Goal: Task Accomplishment & Management: Use online tool/utility

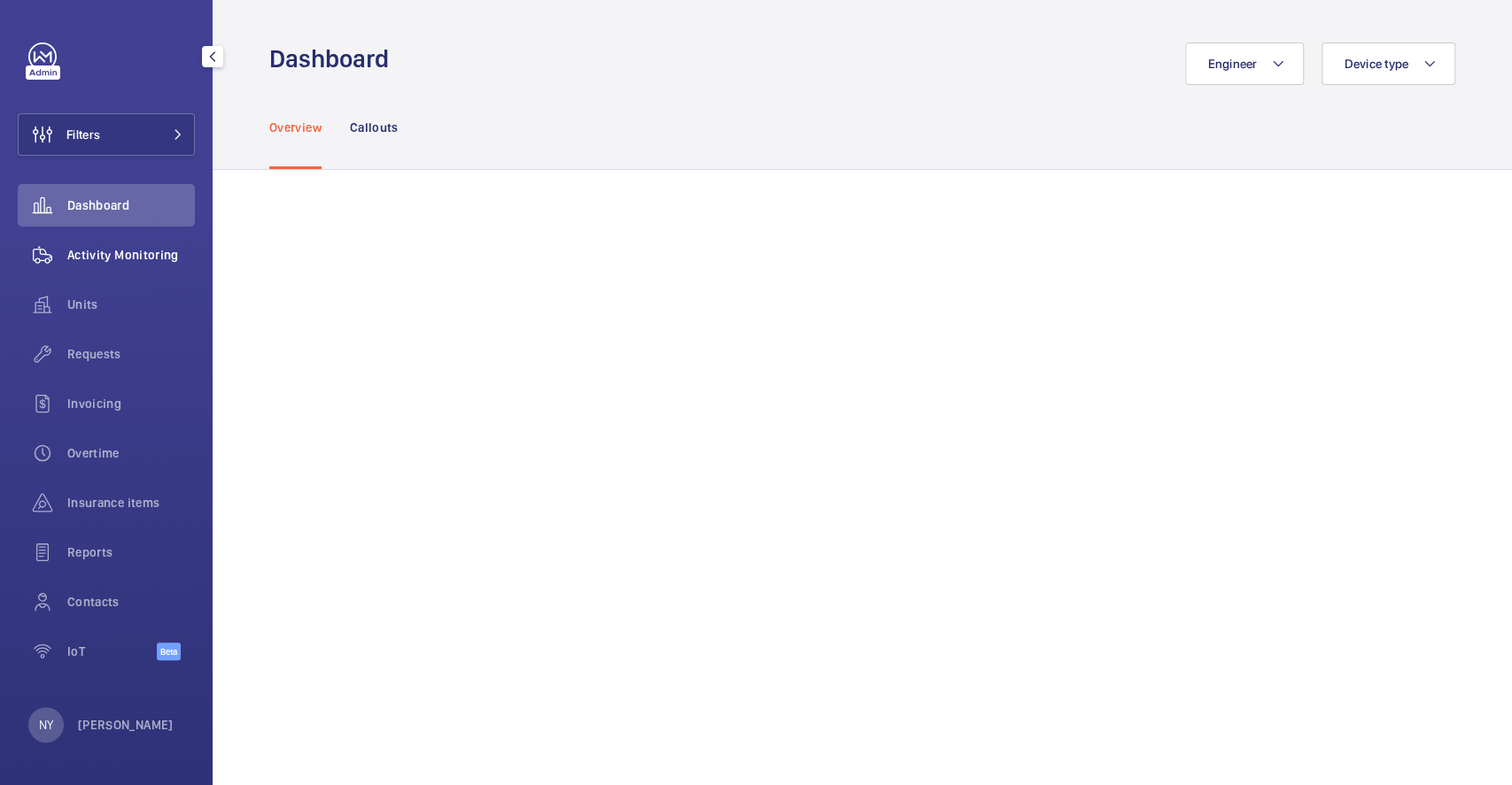
click at [91, 258] on span "Activity Monitoring" at bounding box center [131, 255] width 127 height 18
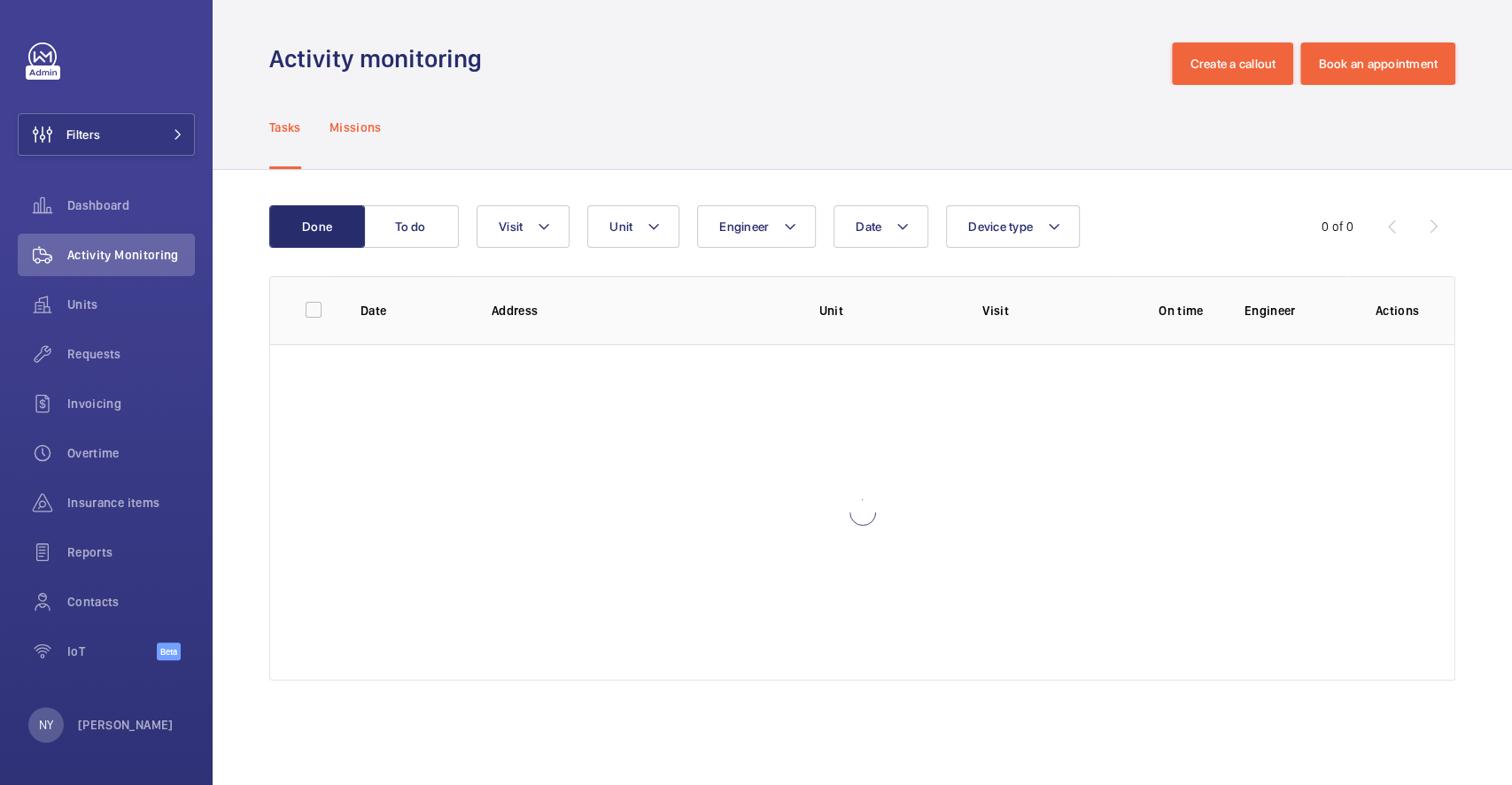
click at [348, 118] on p "Missions" at bounding box center [355, 127] width 52 height 18
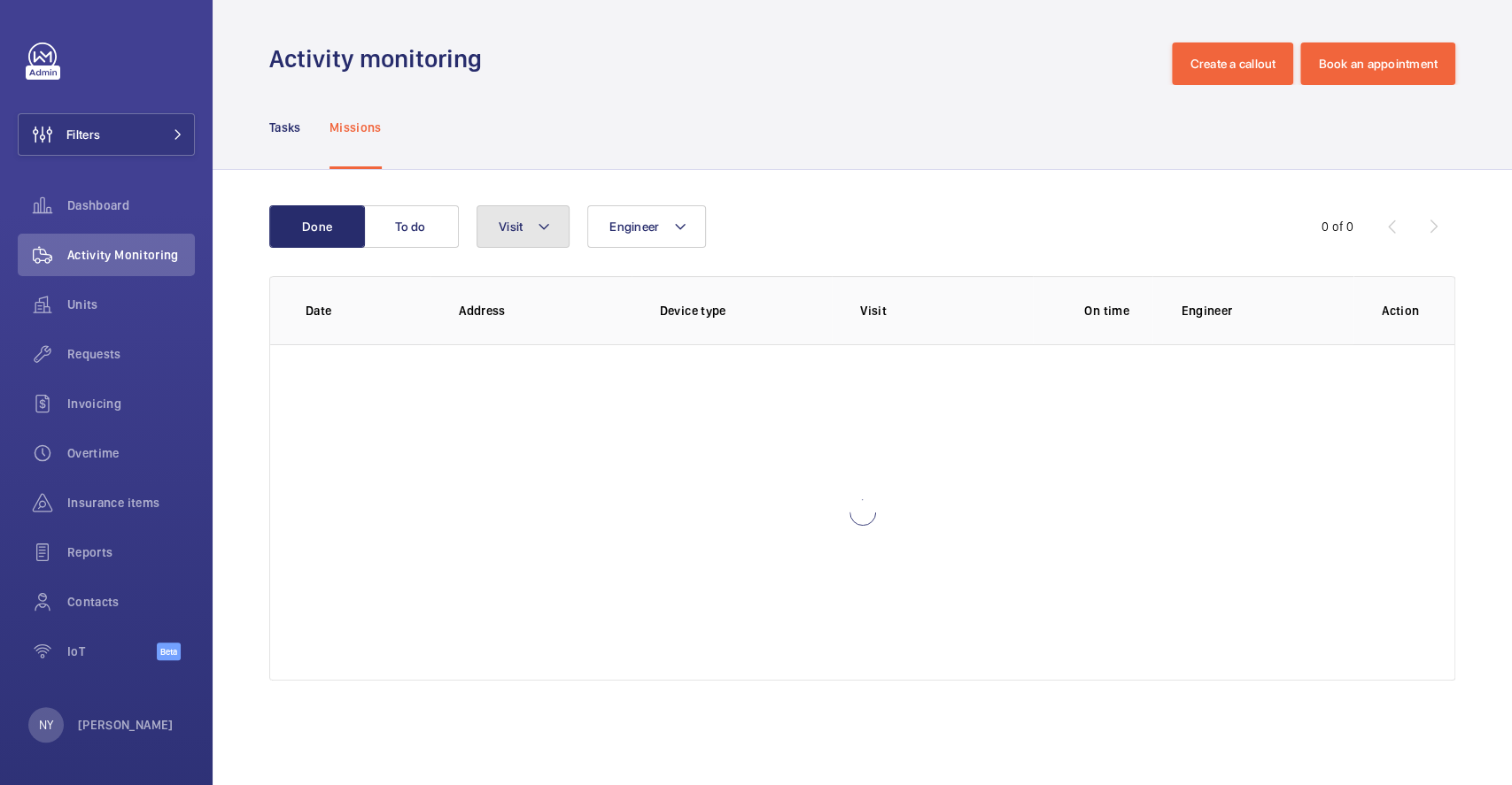
click at [512, 215] on button "Visit" at bounding box center [523, 226] width 93 height 43
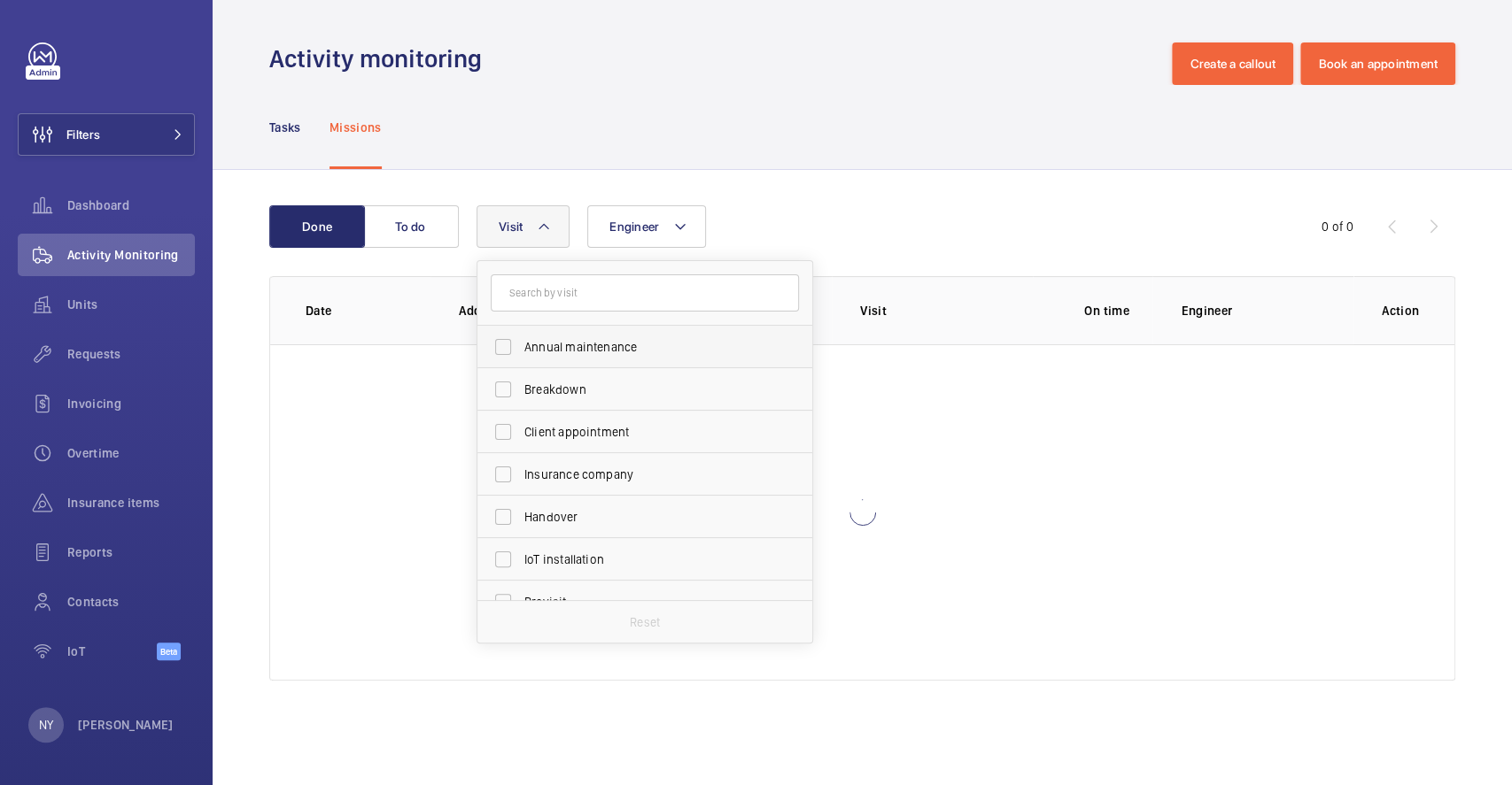
click at [602, 338] on span "Annual maintenance" at bounding box center [646, 347] width 244 height 18
click at [521, 337] on input "Annual maintenance" at bounding box center [503, 347] width 36 height 36
checkbox input "true"
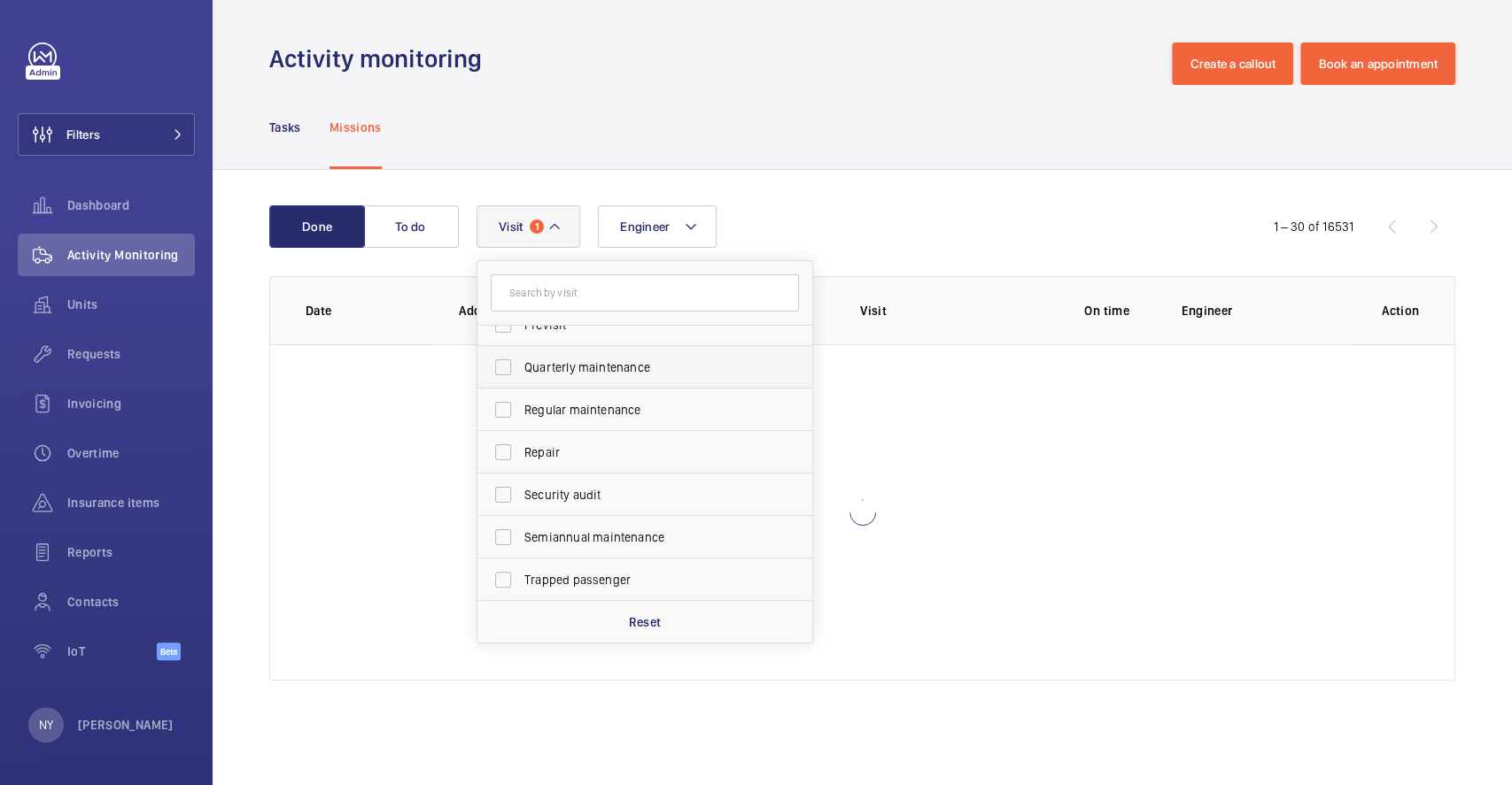
click at [585, 361] on span "Quarterly maintenance" at bounding box center [646, 367] width 244 height 18
click at [521, 361] on input "Quarterly maintenance" at bounding box center [503, 367] width 36 height 36
checkbox input "true"
click at [590, 405] on span "Regular maintenance" at bounding box center [646, 410] width 244 height 18
click at [521, 405] on input "Regular maintenance" at bounding box center [503, 410] width 36 height 36
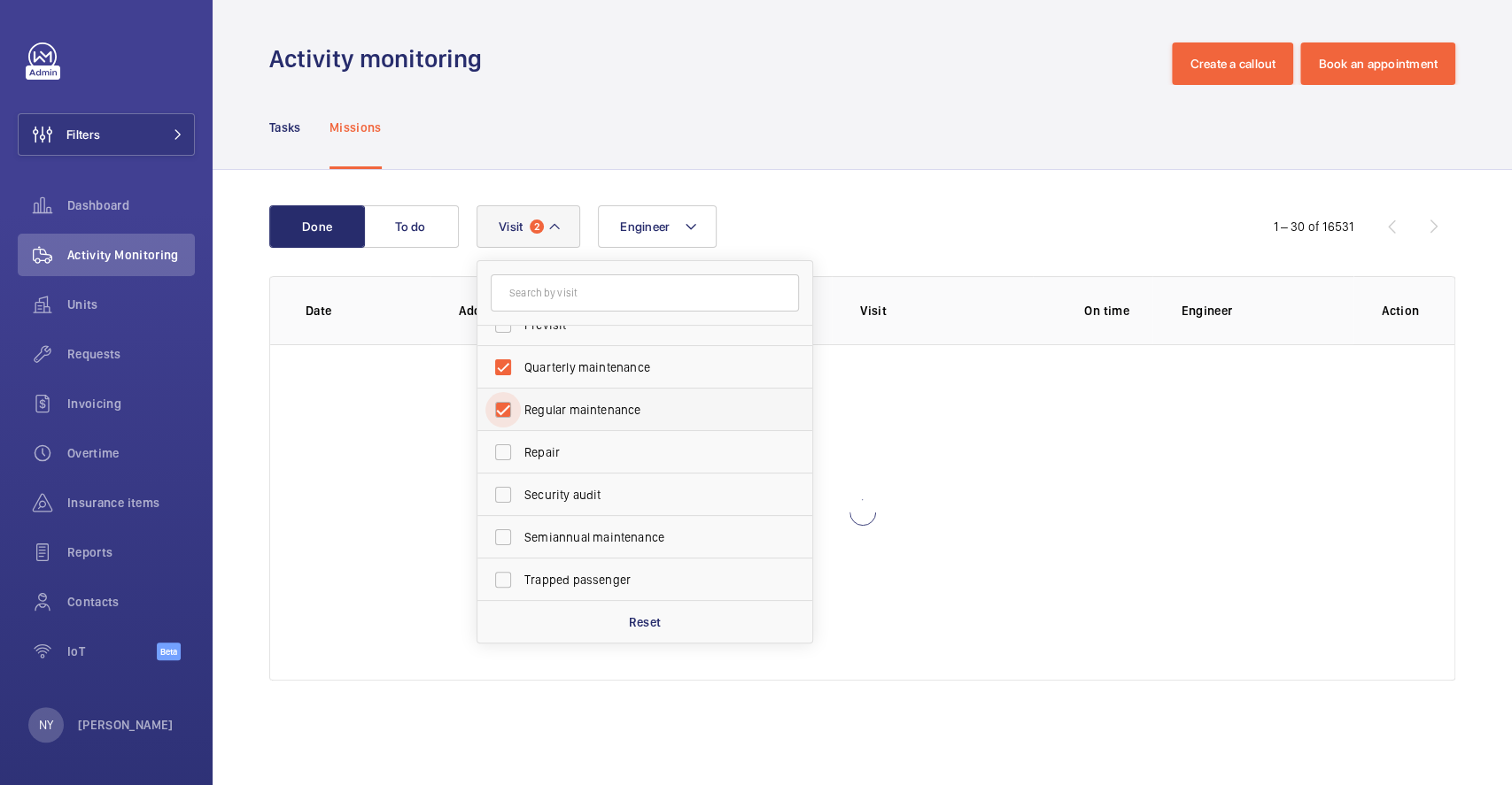
checkbox input "true"
click at [657, 555] on label "Semiannual maintenance" at bounding box center [631, 537] width 309 height 43
click at [521, 555] on input "Semiannual maintenance" at bounding box center [503, 537] width 36 height 36
checkbox input "true"
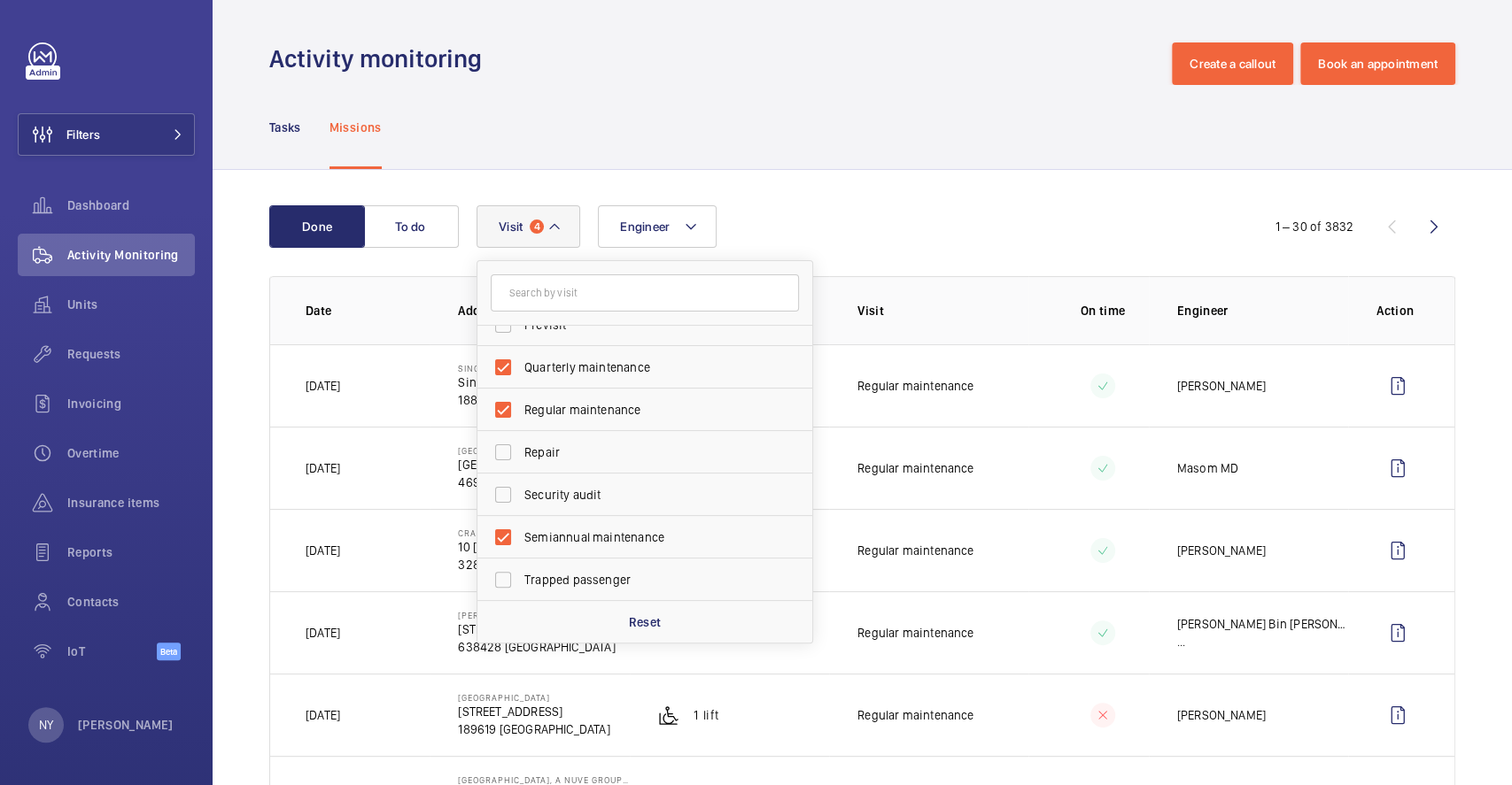
click at [894, 132] on div "Tasks Missions" at bounding box center [861, 126] width 1186 height 85
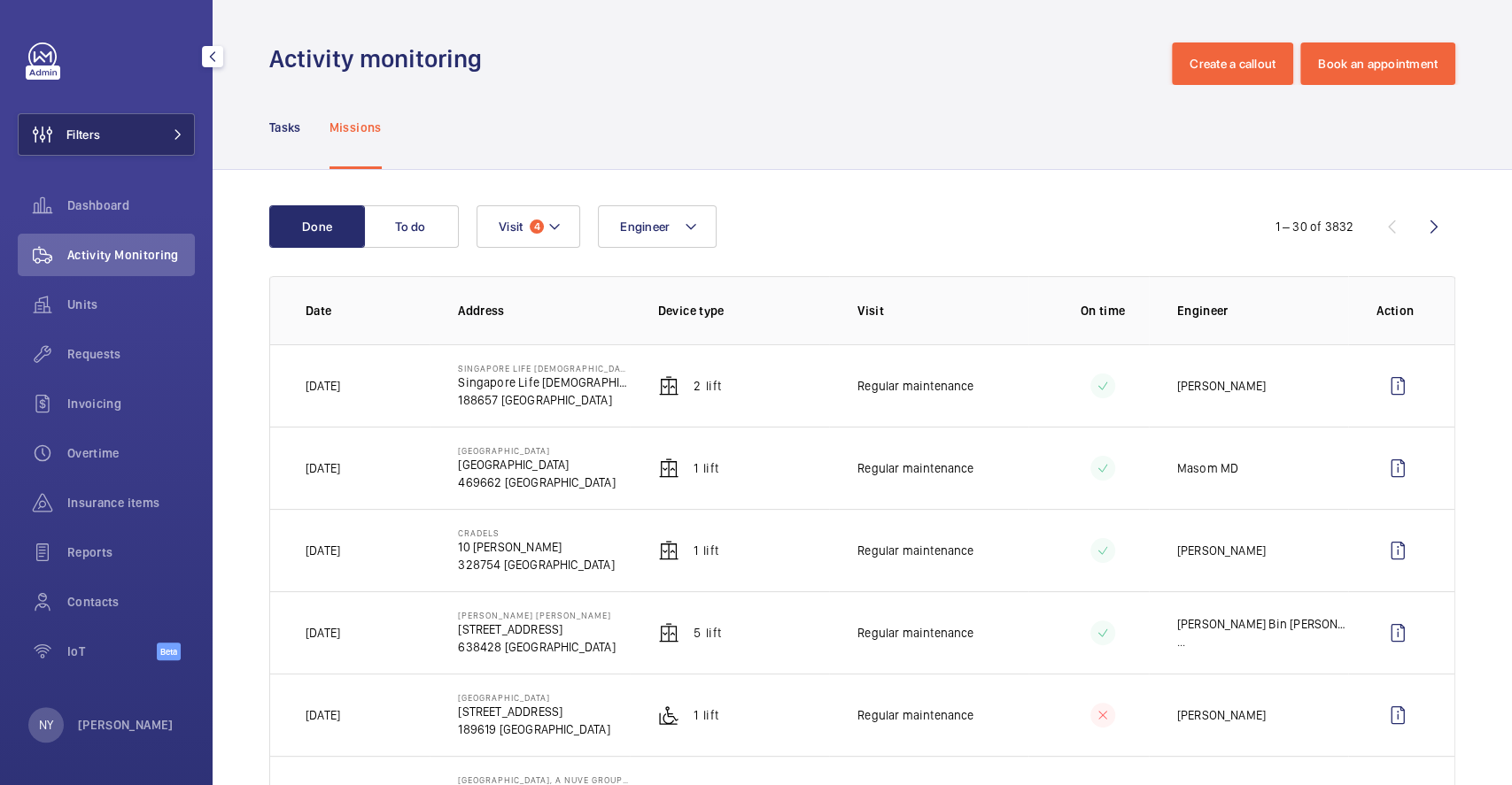
click at [67, 136] on span "Filters" at bounding box center [84, 134] width 34 height 18
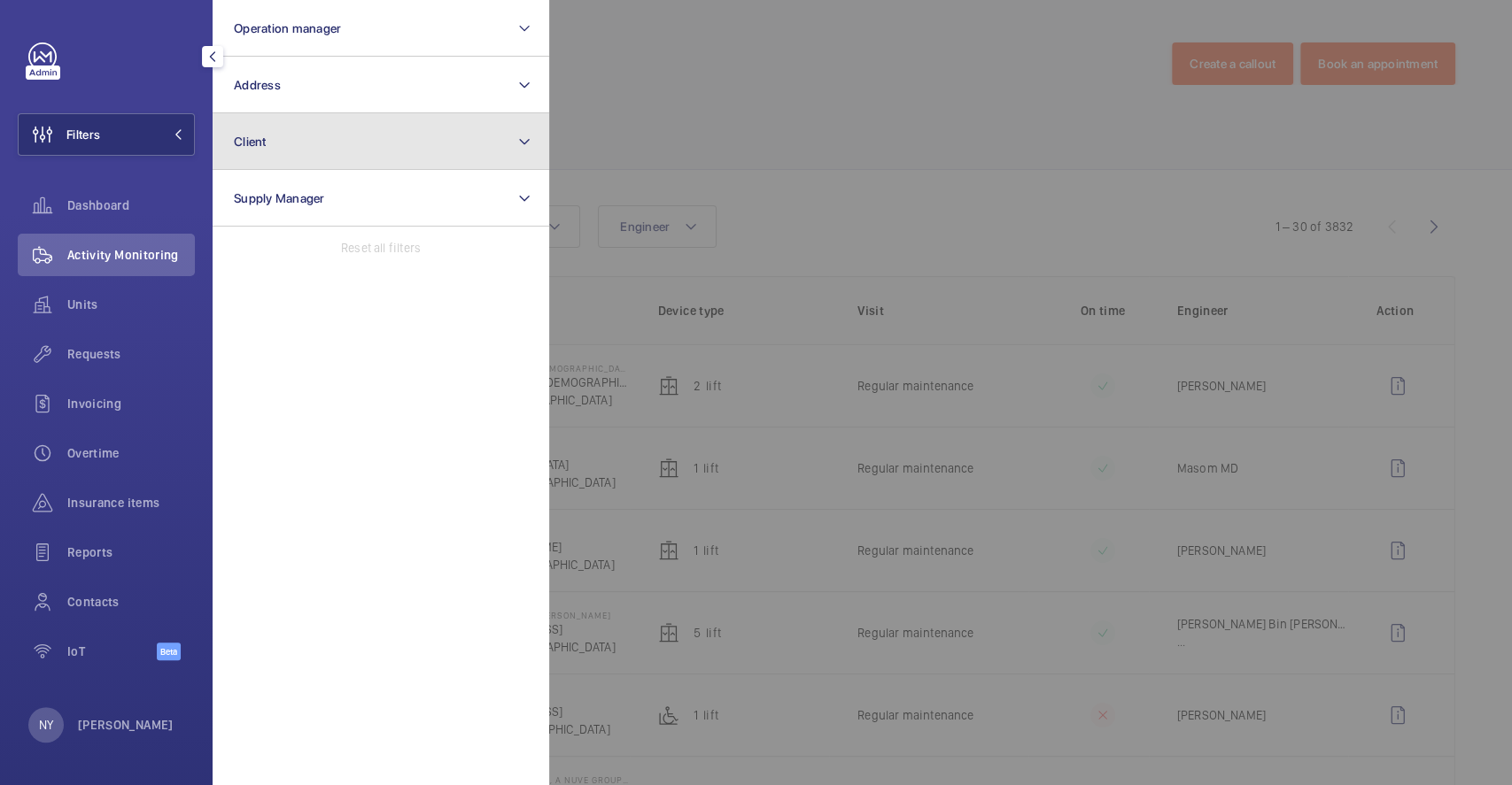
click at [368, 141] on button "Client" at bounding box center [380, 141] width 336 height 57
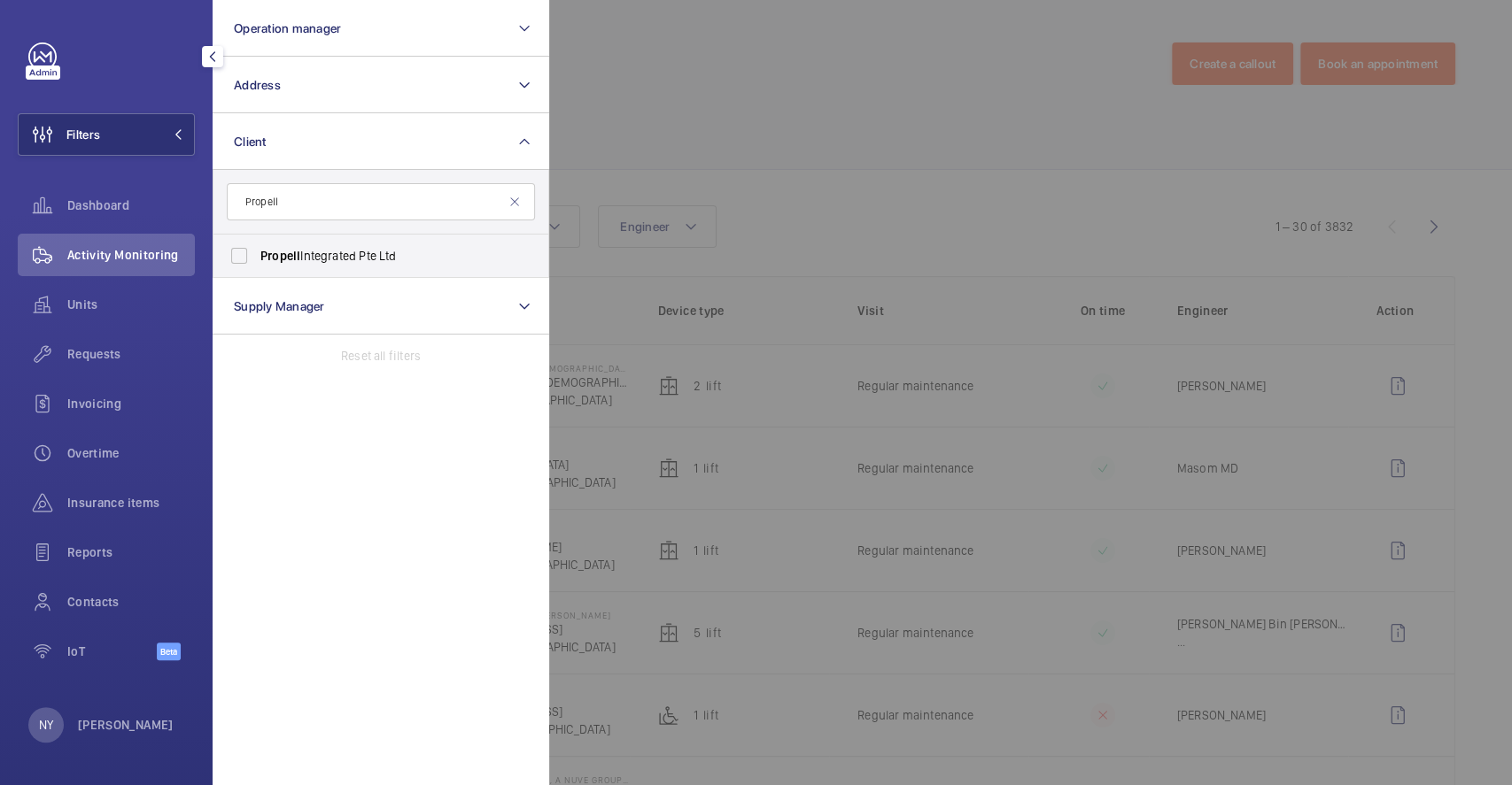
type input "Propell"
click at [339, 243] on label "Propell Integrated Pte Ltd" at bounding box center [367, 256] width 309 height 43
click at [257, 243] on input "Propell Integrated Pte Ltd" at bounding box center [239, 256] width 36 height 36
checkbox input "true"
click at [700, 172] on div at bounding box center [1305, 392] width 1512 height 785
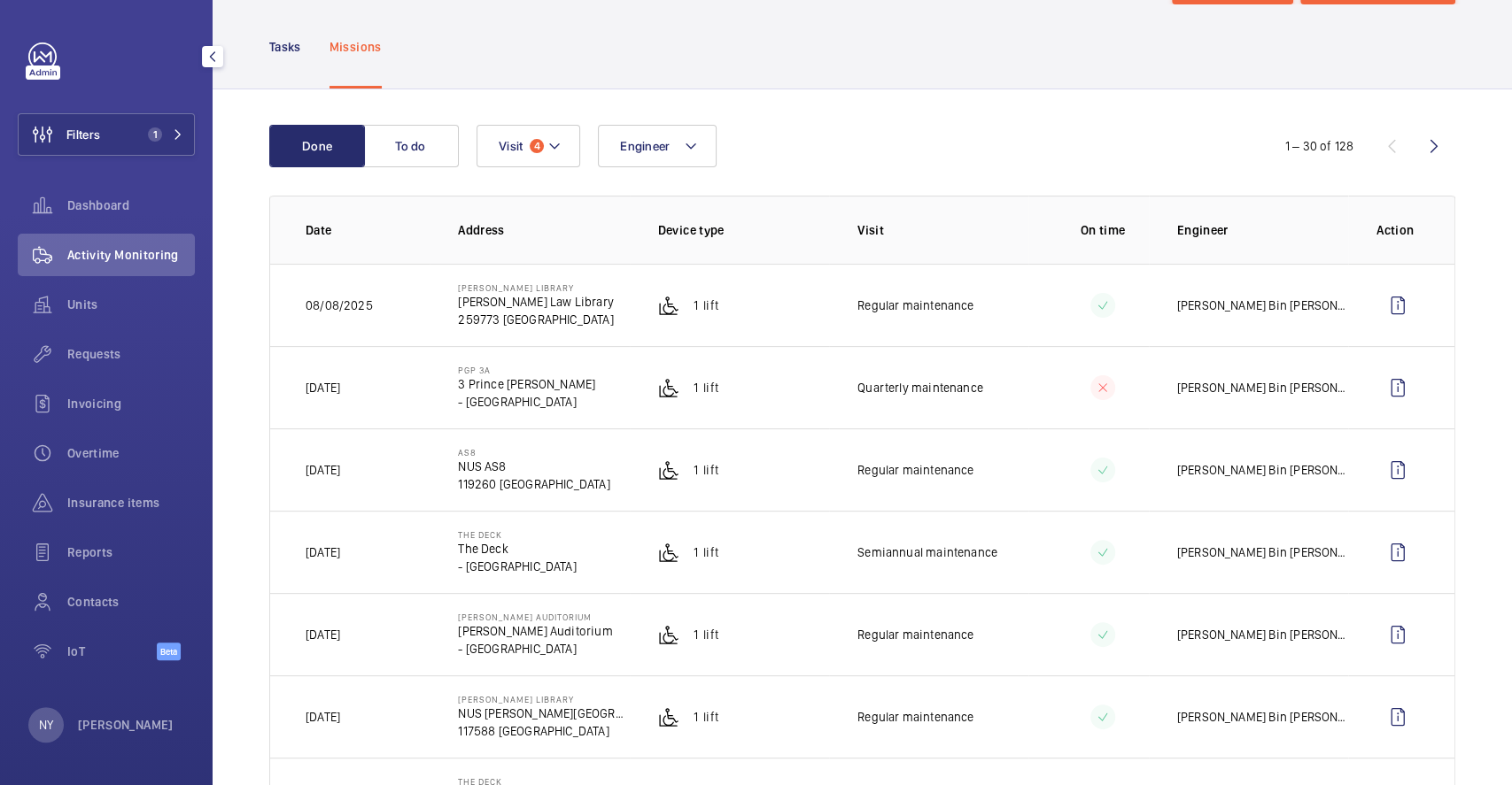
scroll to position [117, 0]
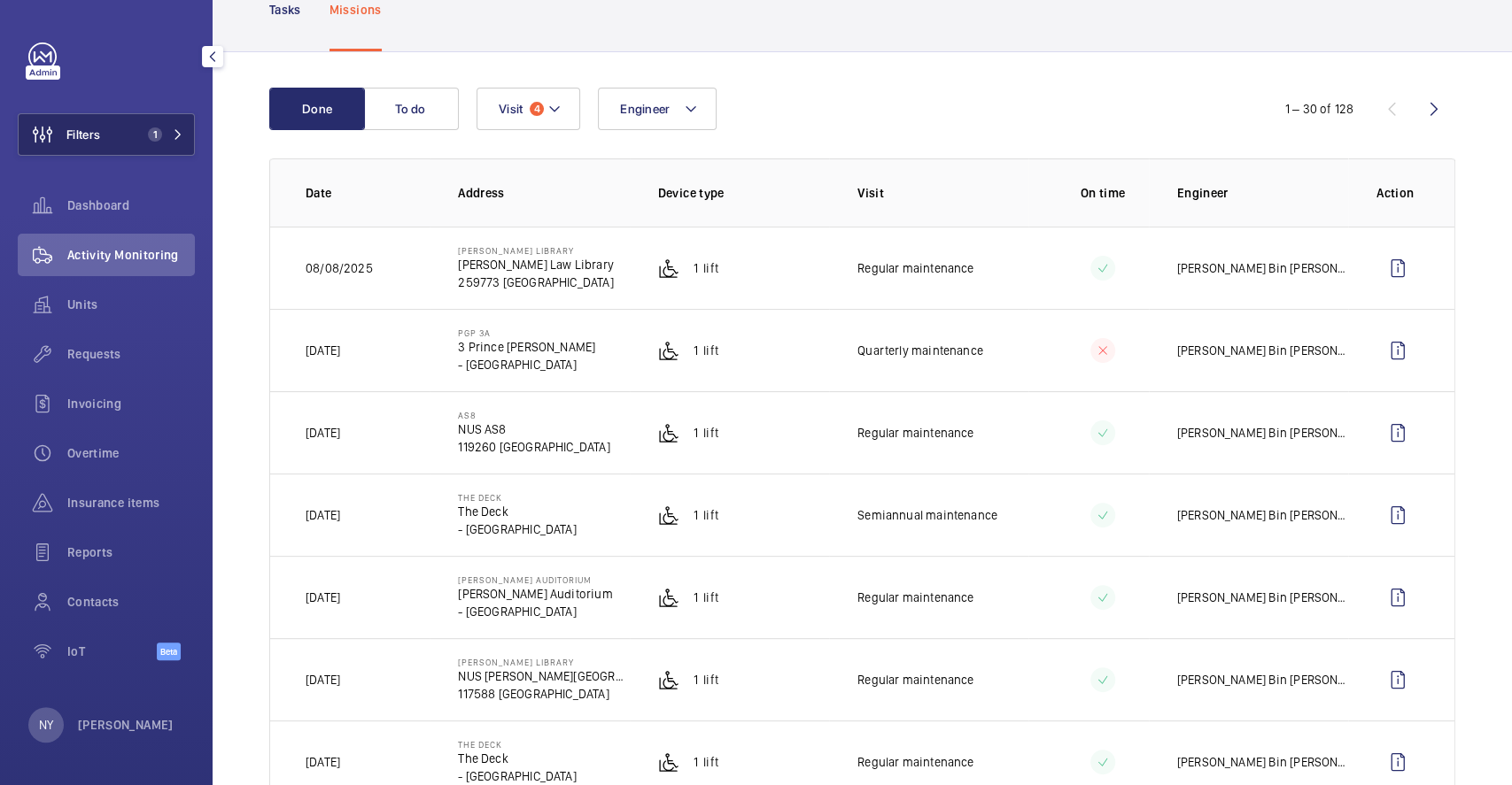
click at [90, 144] on span "Filters" at bounding box center [60, 134] width 82 height 43
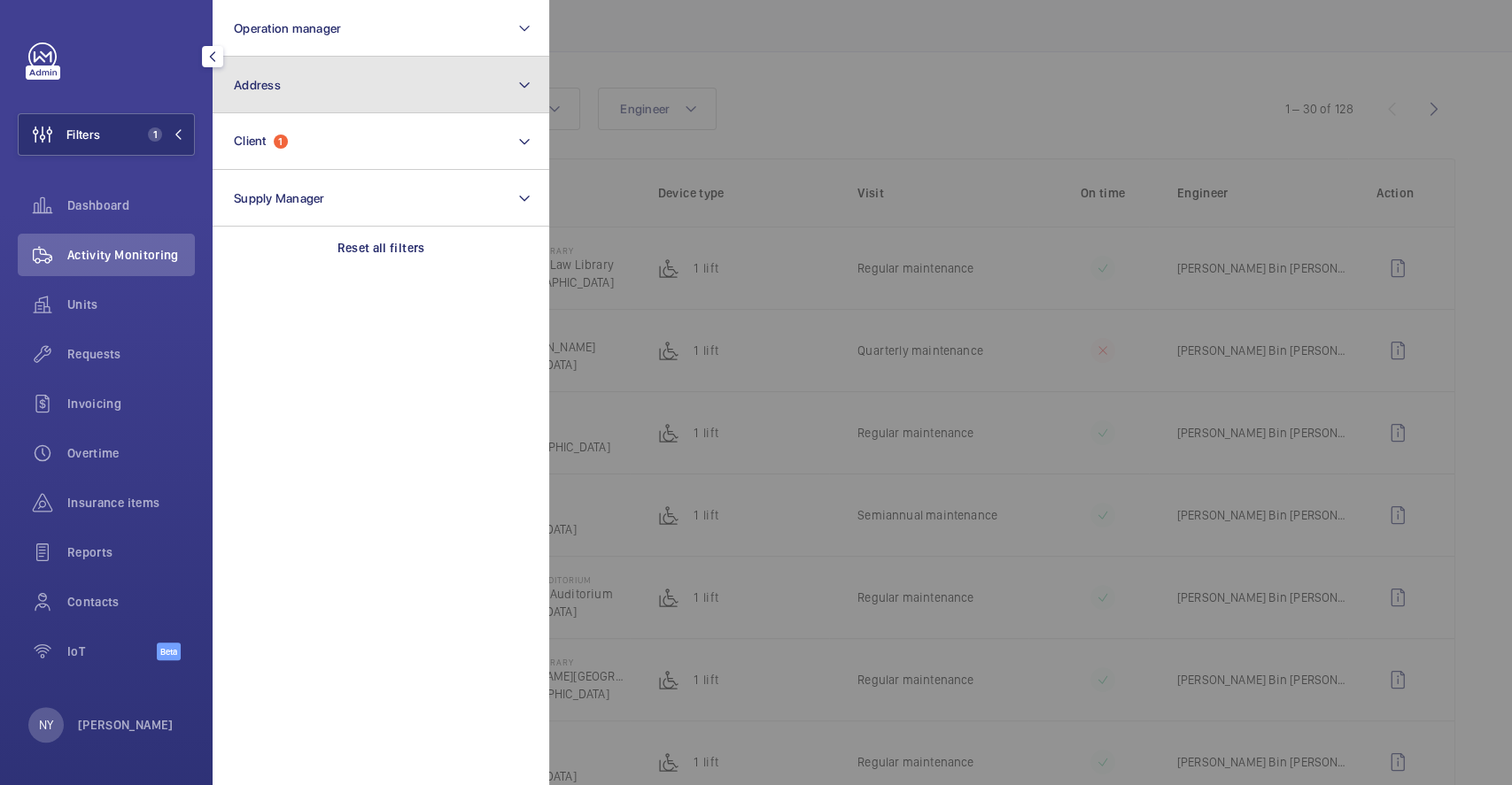
click at [354, 77] on button "Address" at bounding box center [380, 85] width 336 height 57
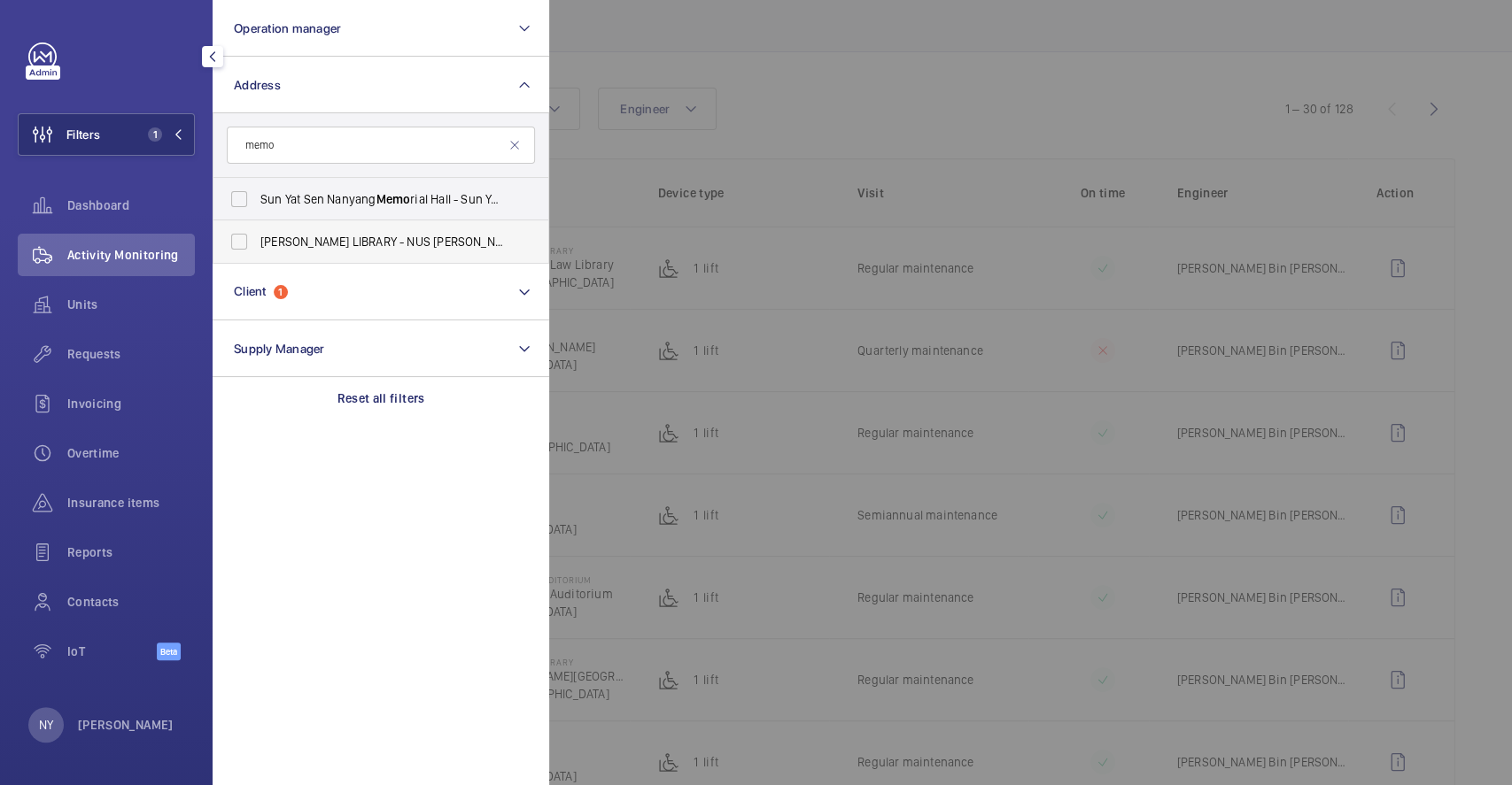
type input "memo"
click at [330, 244] on span "[PERSON_NAME] LIBRARY - NUS [PERSON_NAME] Memo rial Library, [GEOGRAPHIC_DATA]" at bounding box center [382, 242] width 244 height 18
click at [257, 244] on input "[PERSON_NAME] LIBRARY - NUS [PERSON_NAME] Memo rial Library, [GEOGRAPHIC_DATA]" at bounding box center [239, 242] width 36 height 36
checkbox input "true"
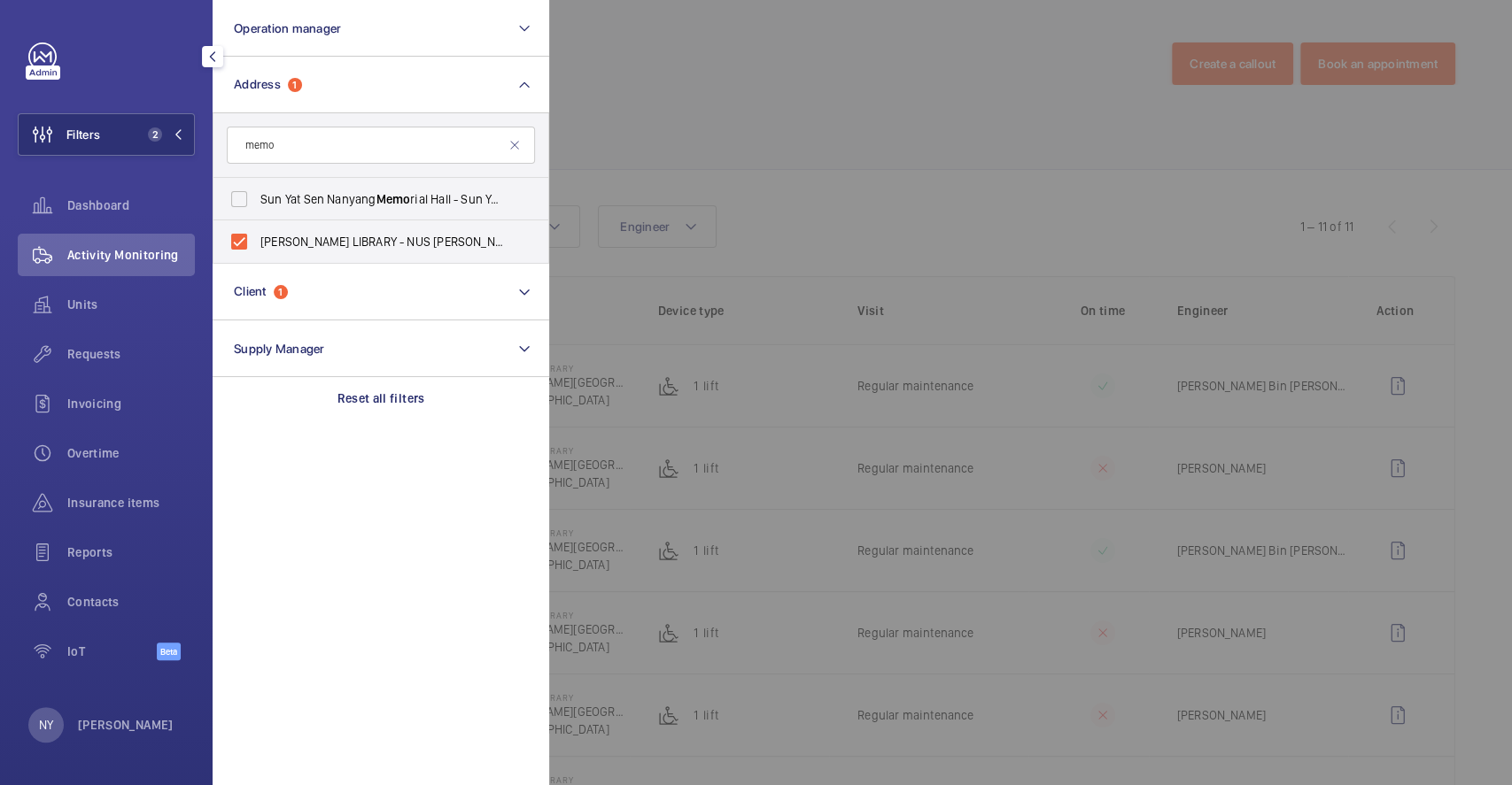
click at [652, 140] on div at bounding box center [1305, 392] width 1512 height 785
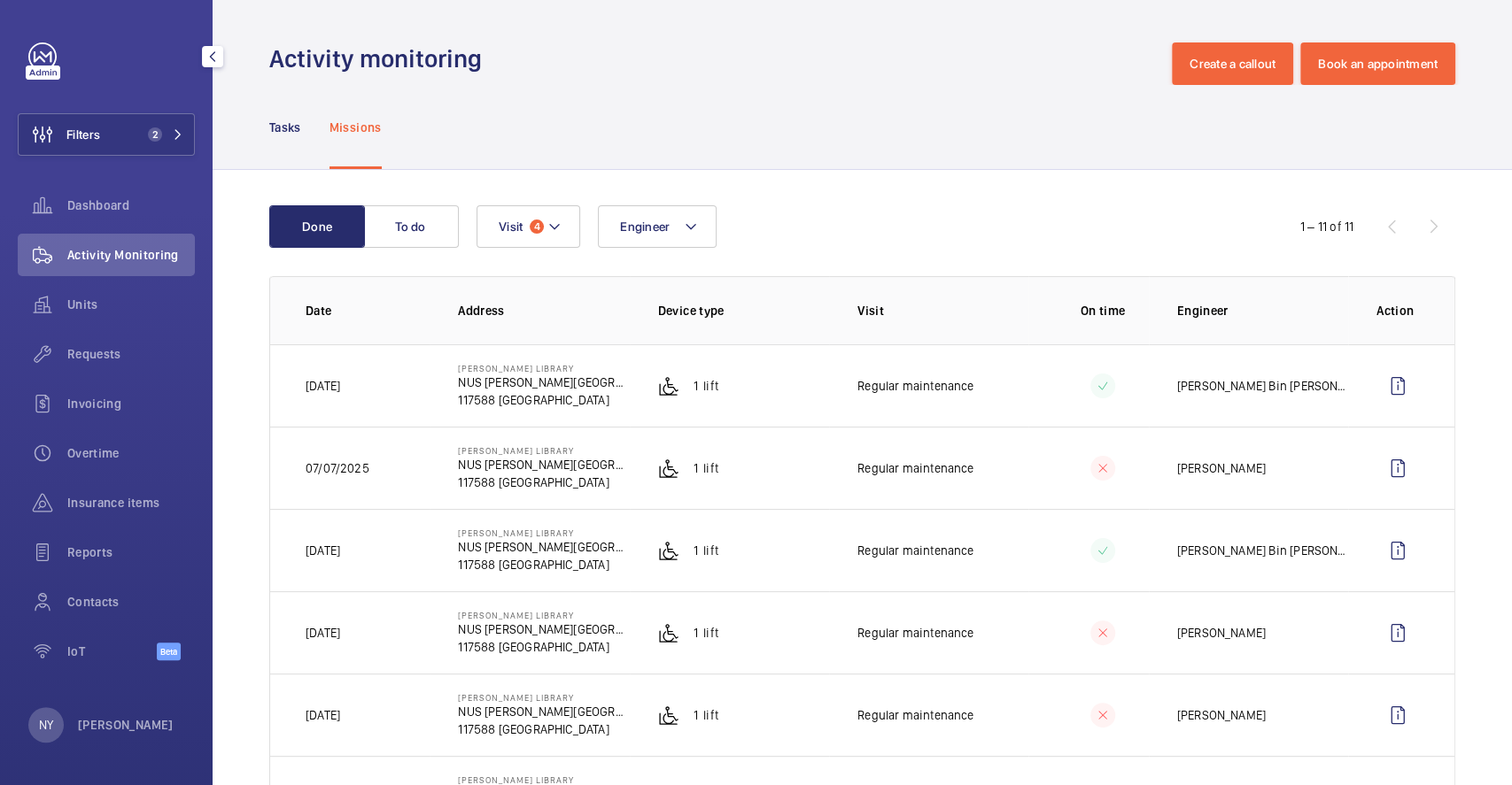
scroll to position [472, 0]
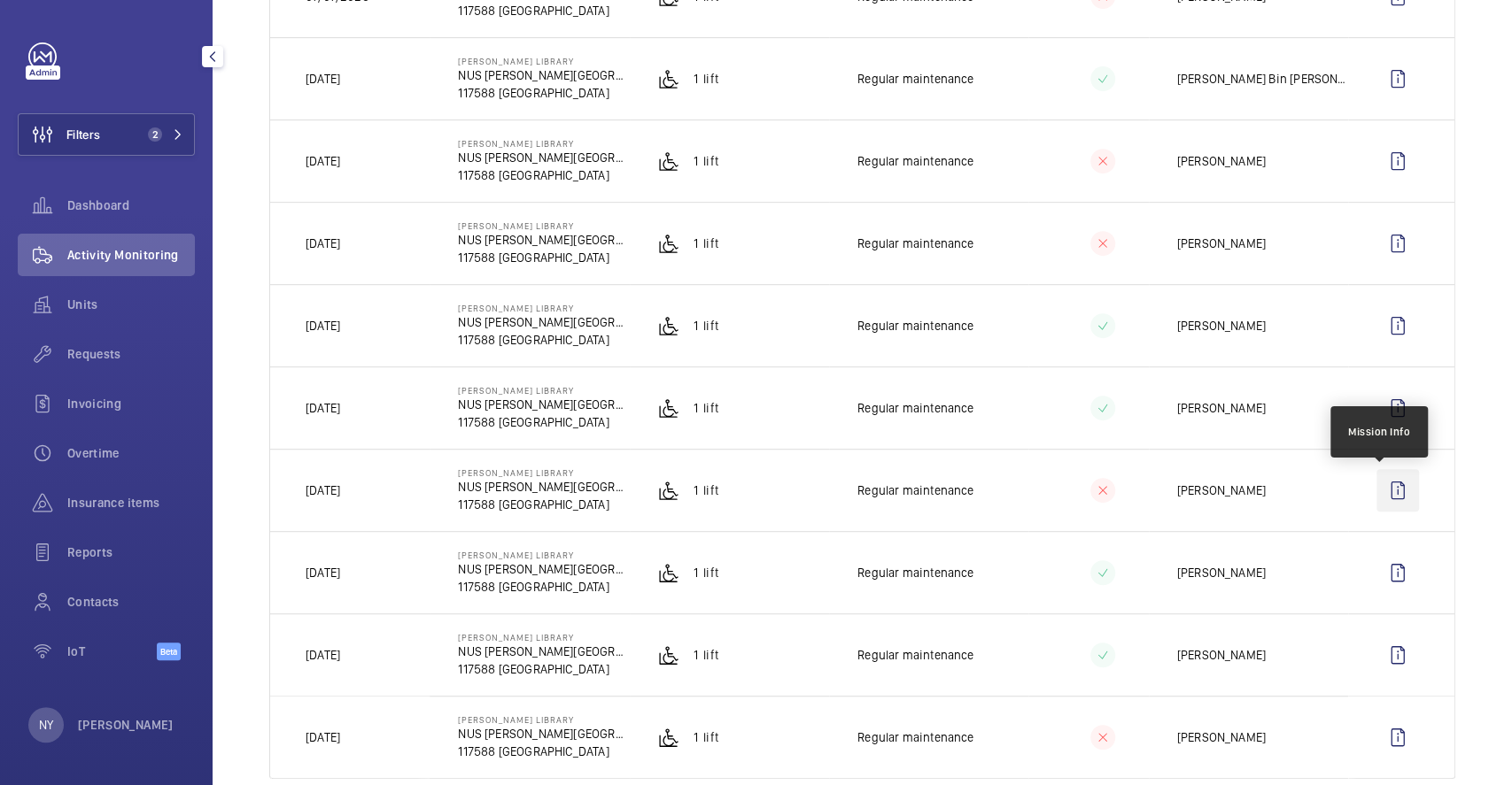
click at [1376, 485] on wm-front-icon-button at bounding box center [1397, 490] width 43 height 43
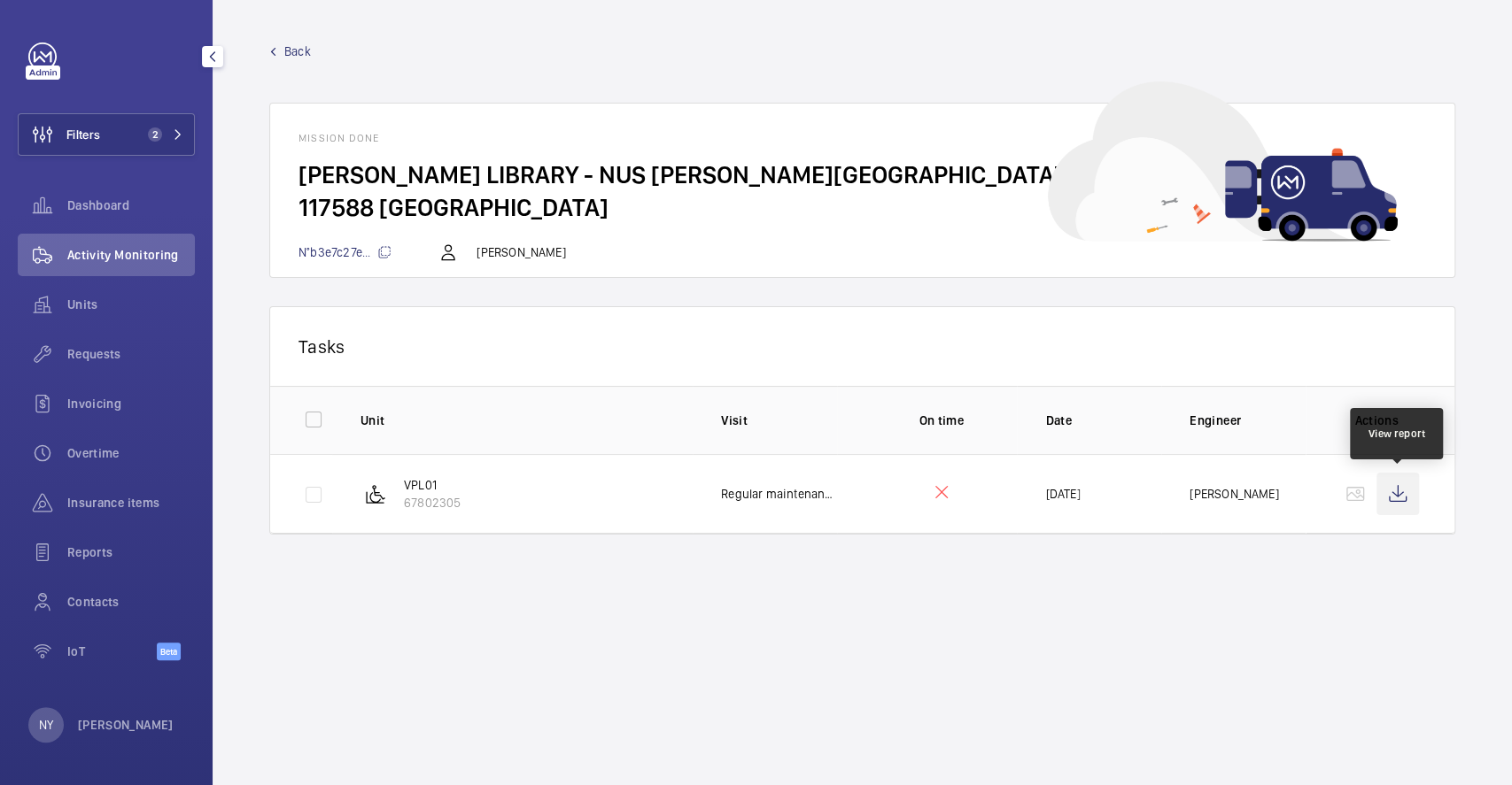
click at [1396, 491] on wm-front-icon-button at bounding box center [1397, 493] width 43 height 43
click at [85, 718] on p "[PERSON_NAME]" at bounding box center [125, 725] width 96 height 18
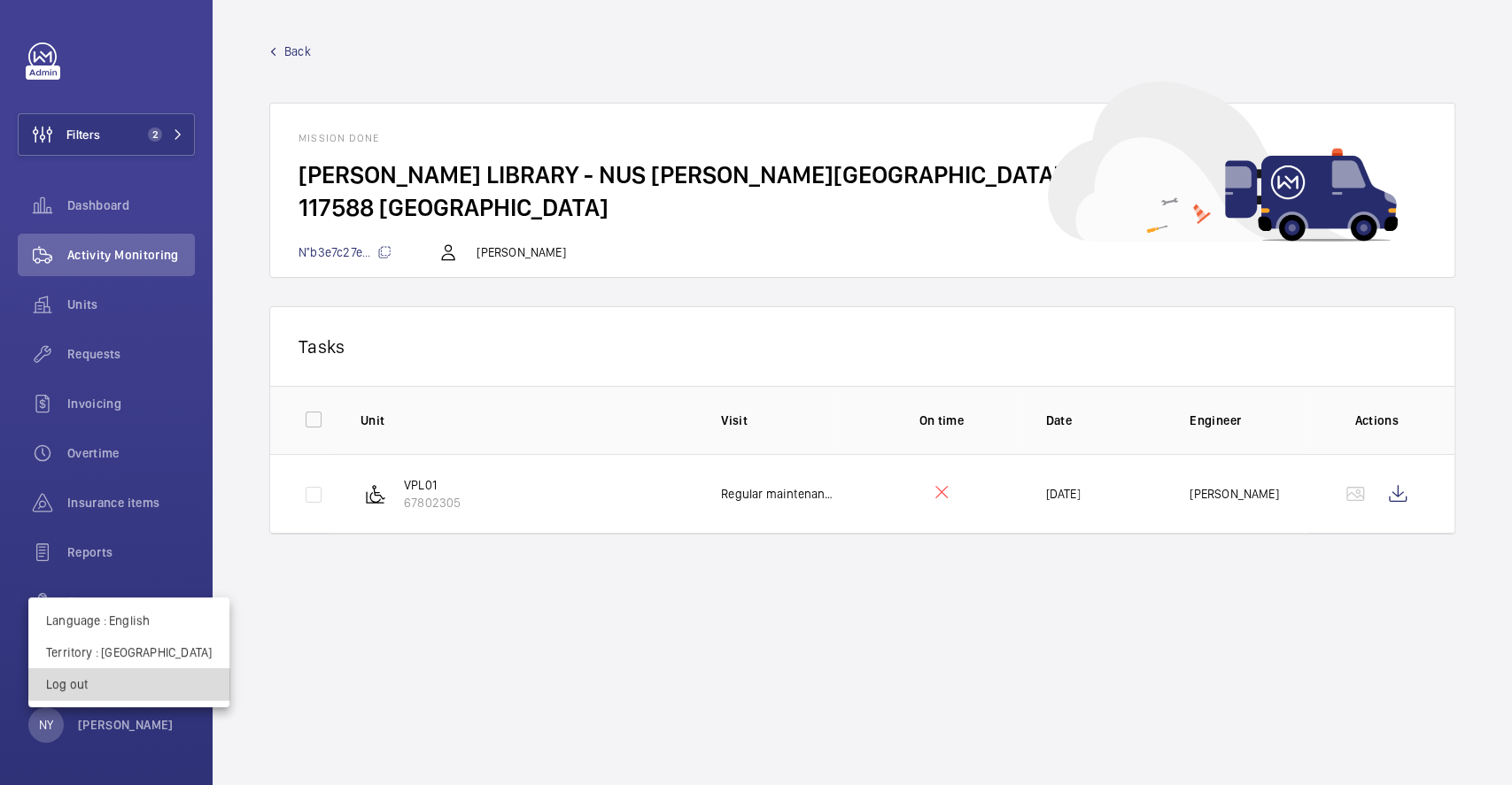
click at [138, 684] on p "Log out" at bounding box center [128, 685] width 165 height 18
